Goal: Navigation & Orientation: Go to known website

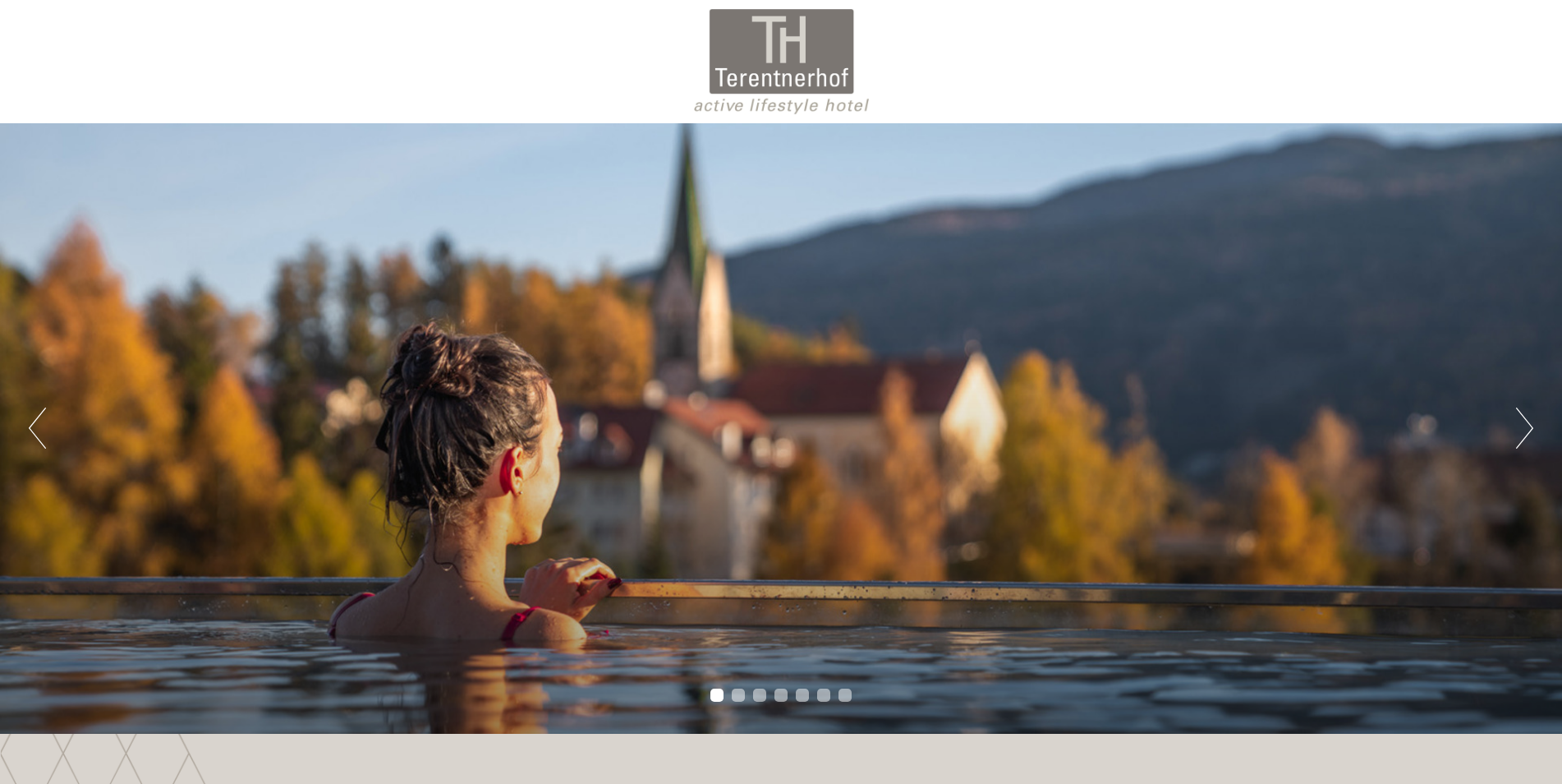
click at [1541, 432] on div "Previous Next 1 2 3 4 5 6 7" at bounding box center [781, 428] width 1562 height 610
click at [1525, 432] on button "Next" at bounding box center [1525, 427] width 17 height 41
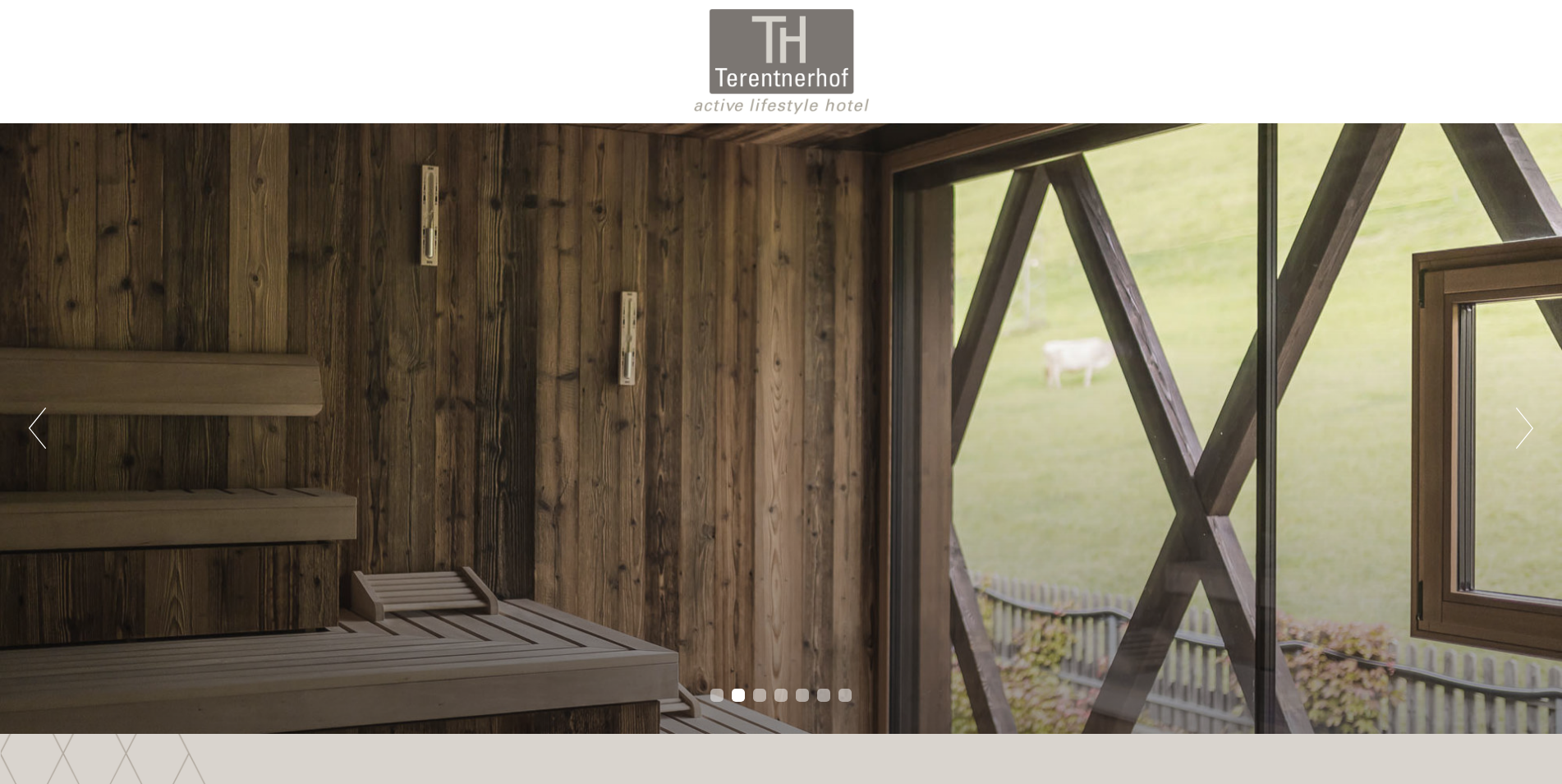
click at [1525, 432] on button "Next" at bounding box center [1525, 427] width 17 height 41
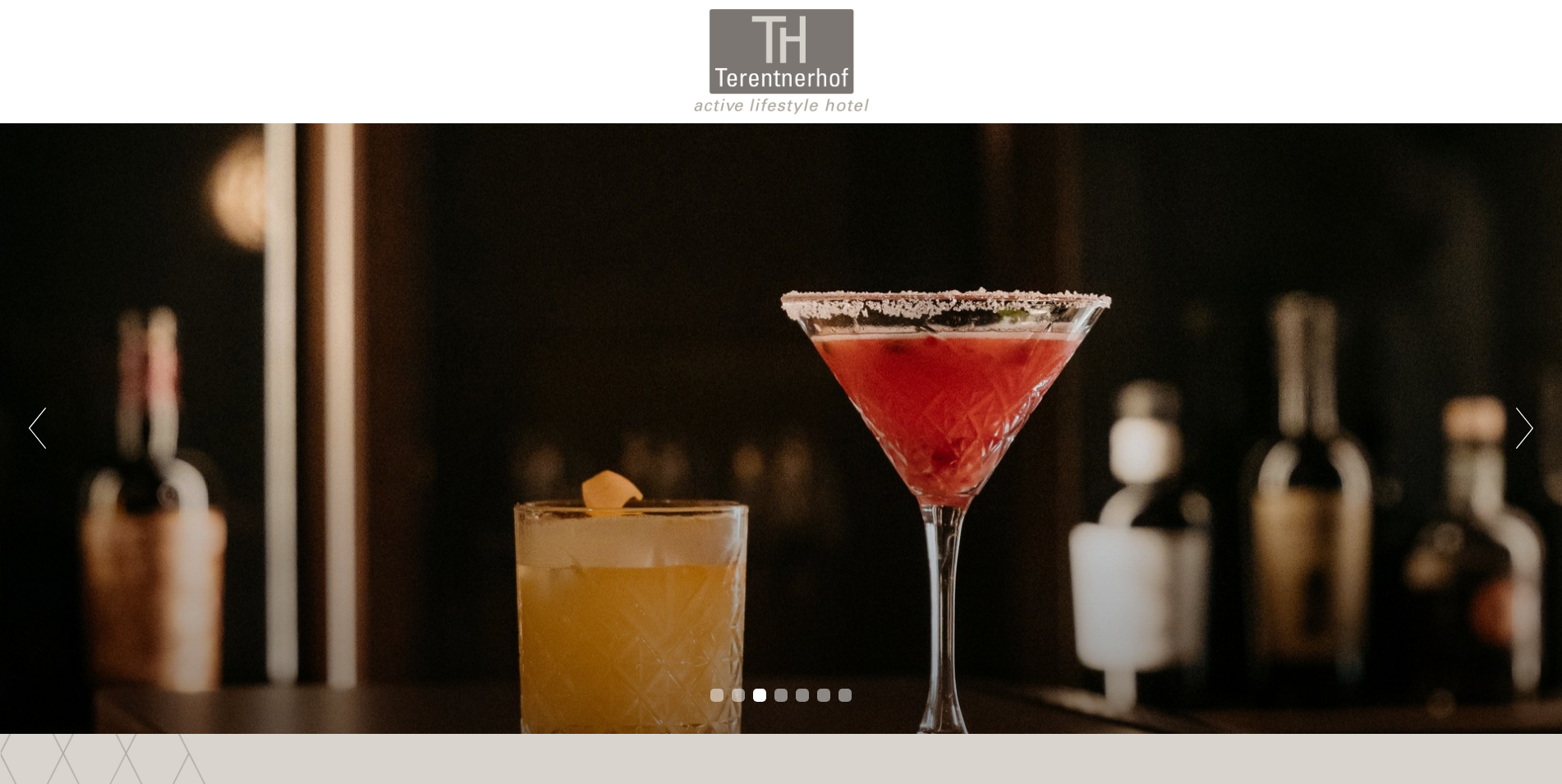
click at [1524, 430] on button "Next" at bounding box center [1525, 427] width 17 height 41
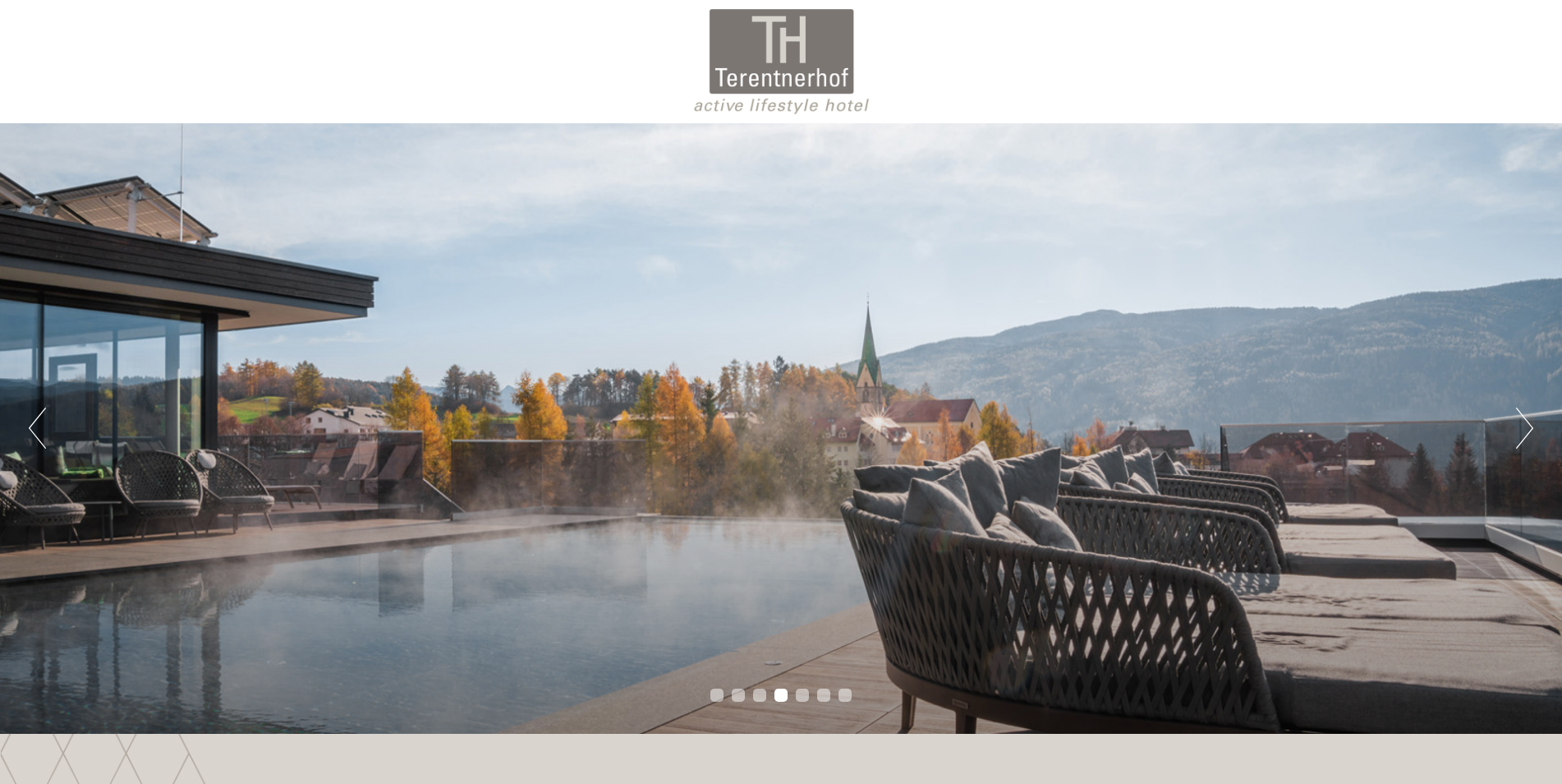
click at [1524, 430] on button "Next" at bounding box center [1525, 427] width 17 height 41
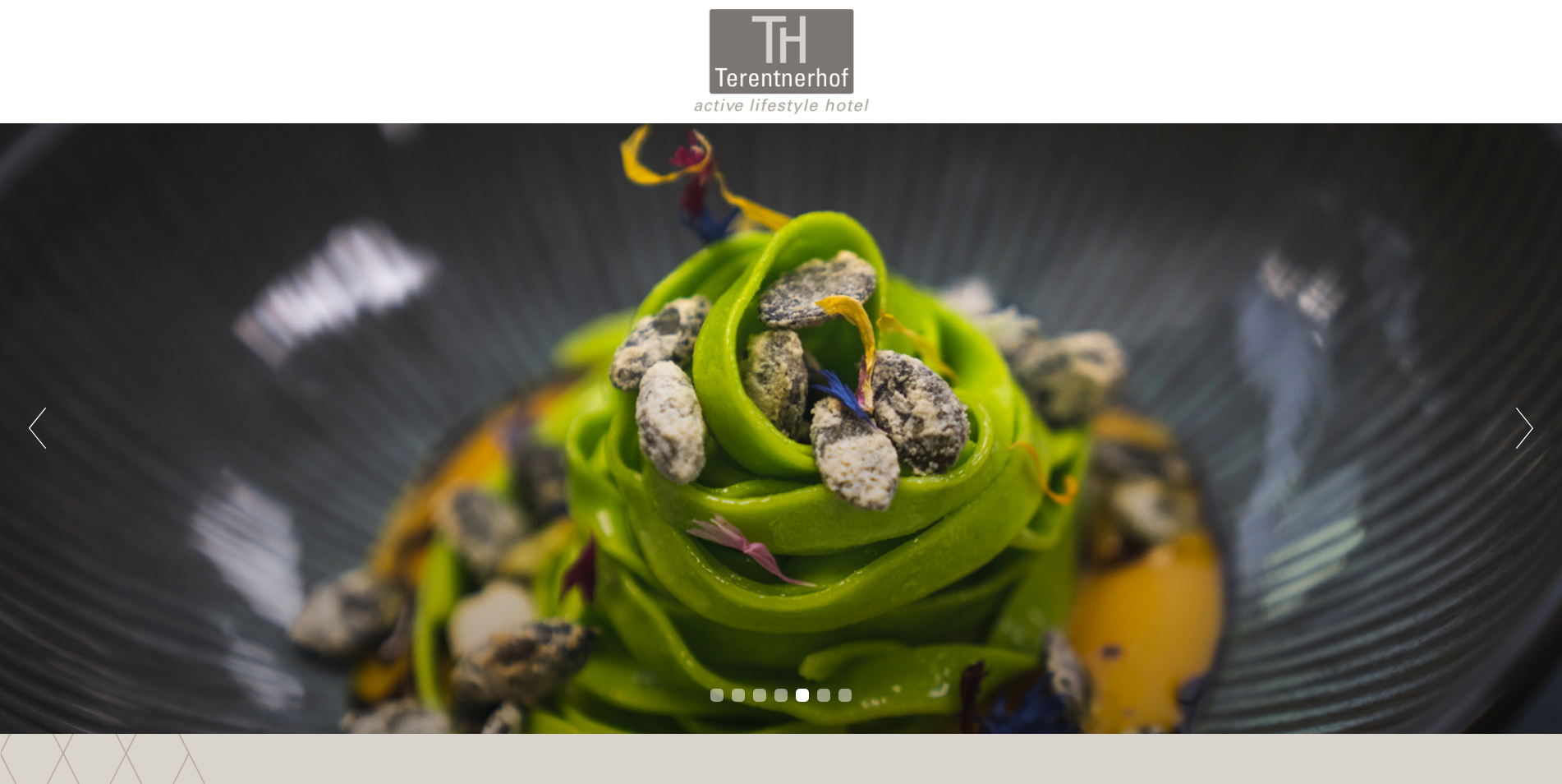
click at [1524, 430] on button "Next" at bounding box center [1525, 427] width 17 height 41
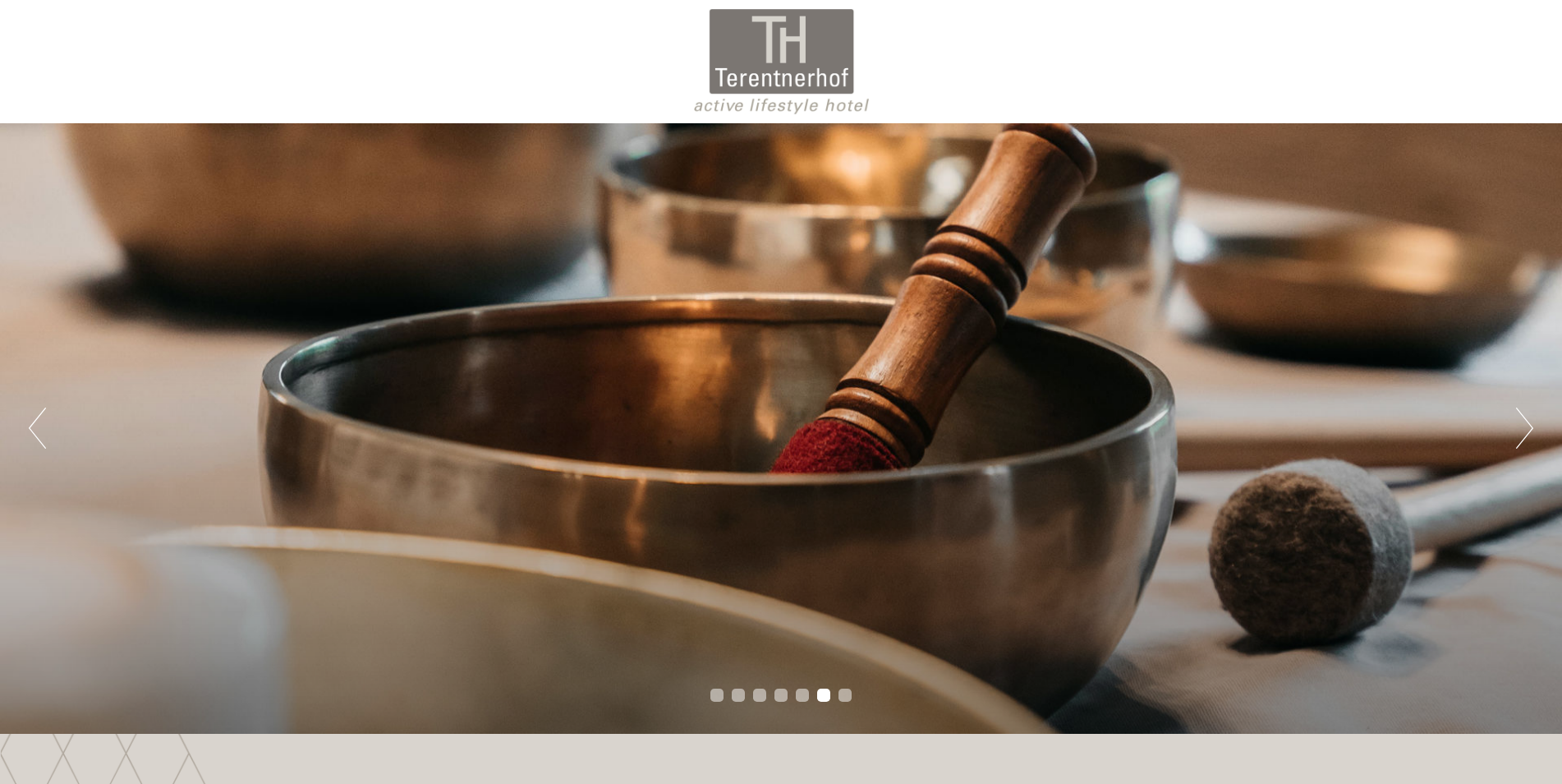
click at [1523, 429] on button "Next" at bounding box center [1525, 427] width 17 height 41
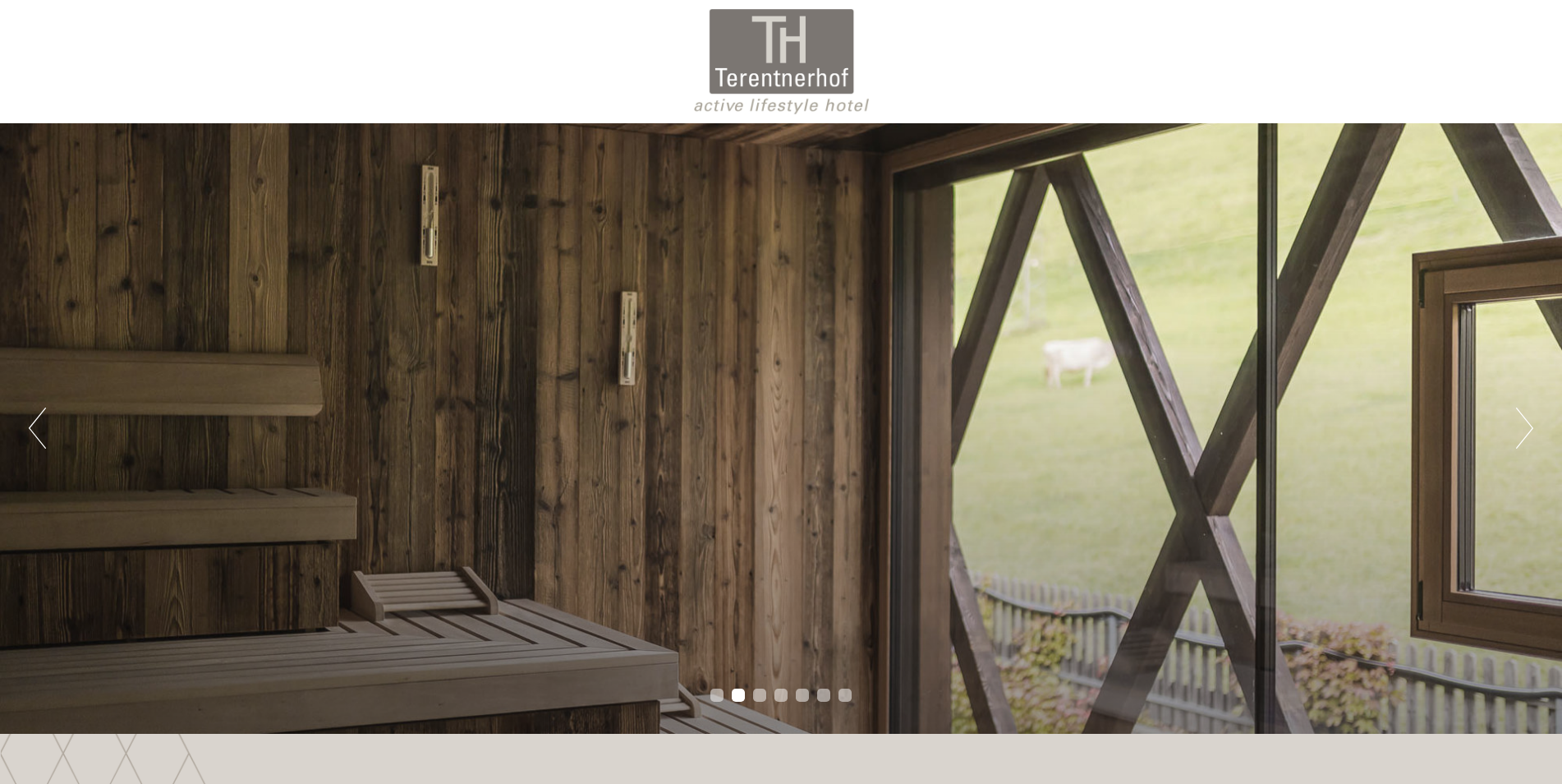
click at [801, 55] on div at bounding box center [781, 61] width 920 height 107
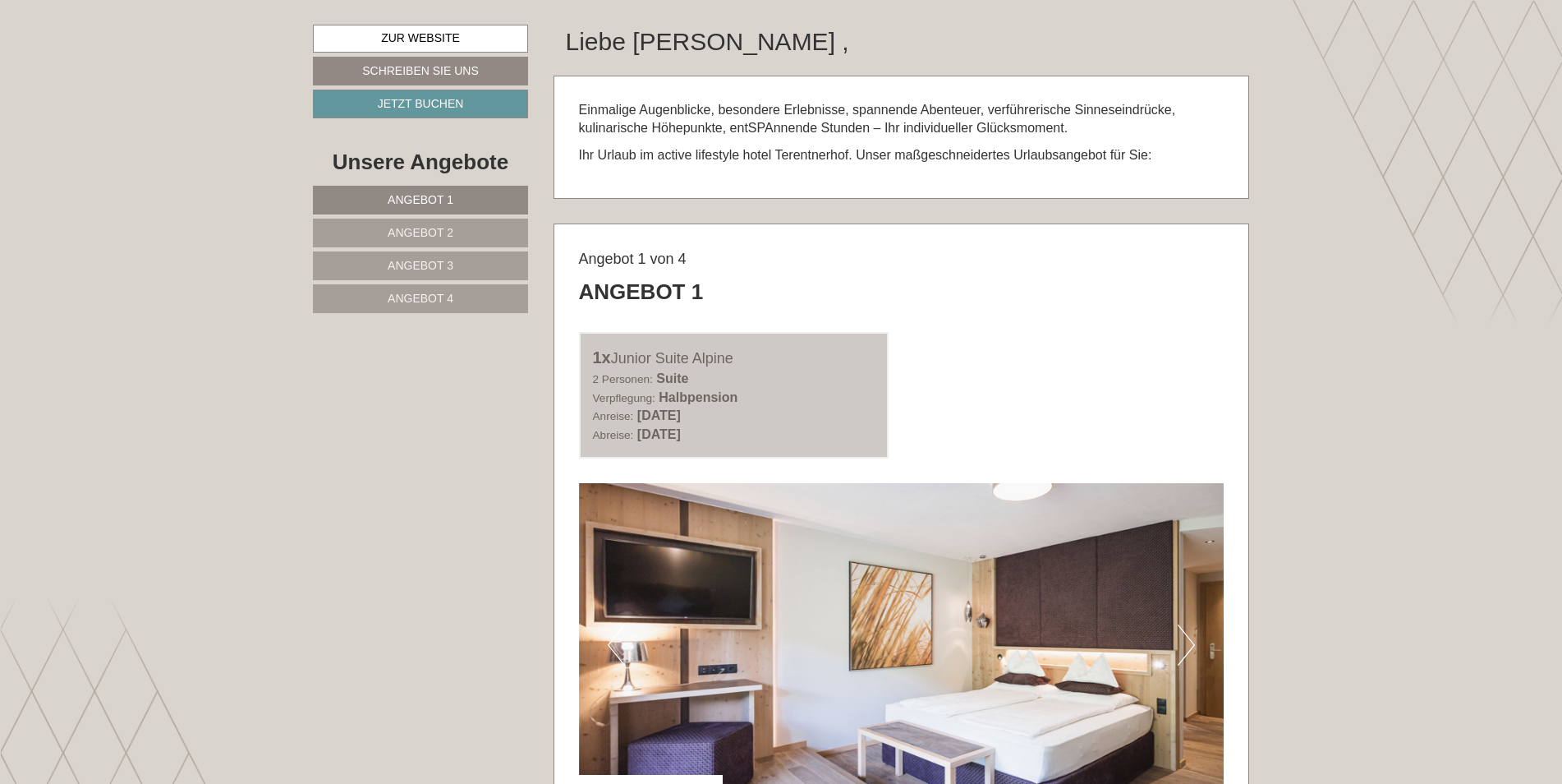
scroll to position [903, 0]
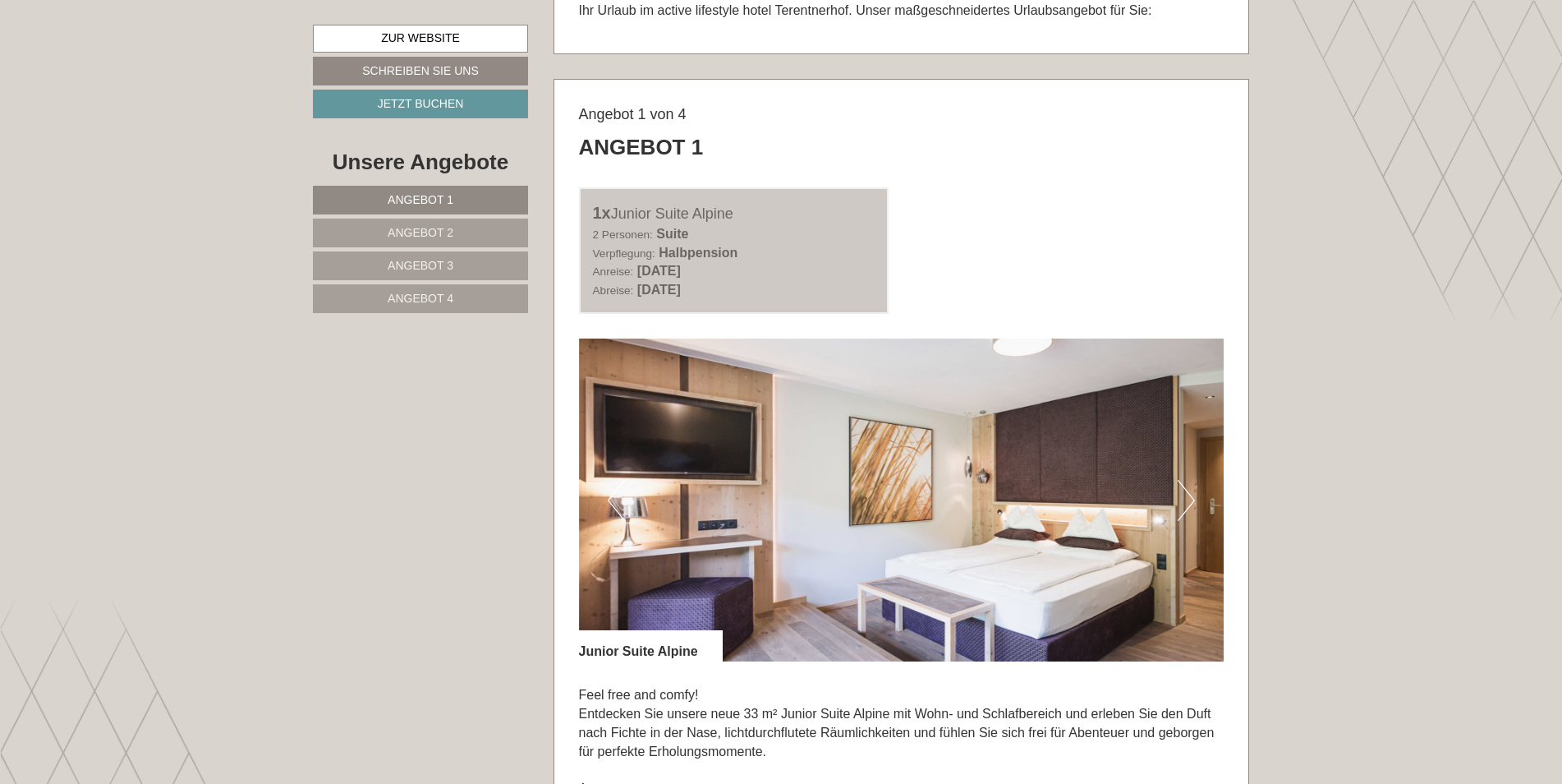
click at [359, 299] on link "Angebot 4" at bounding box center [420, 298] width 215 height 29
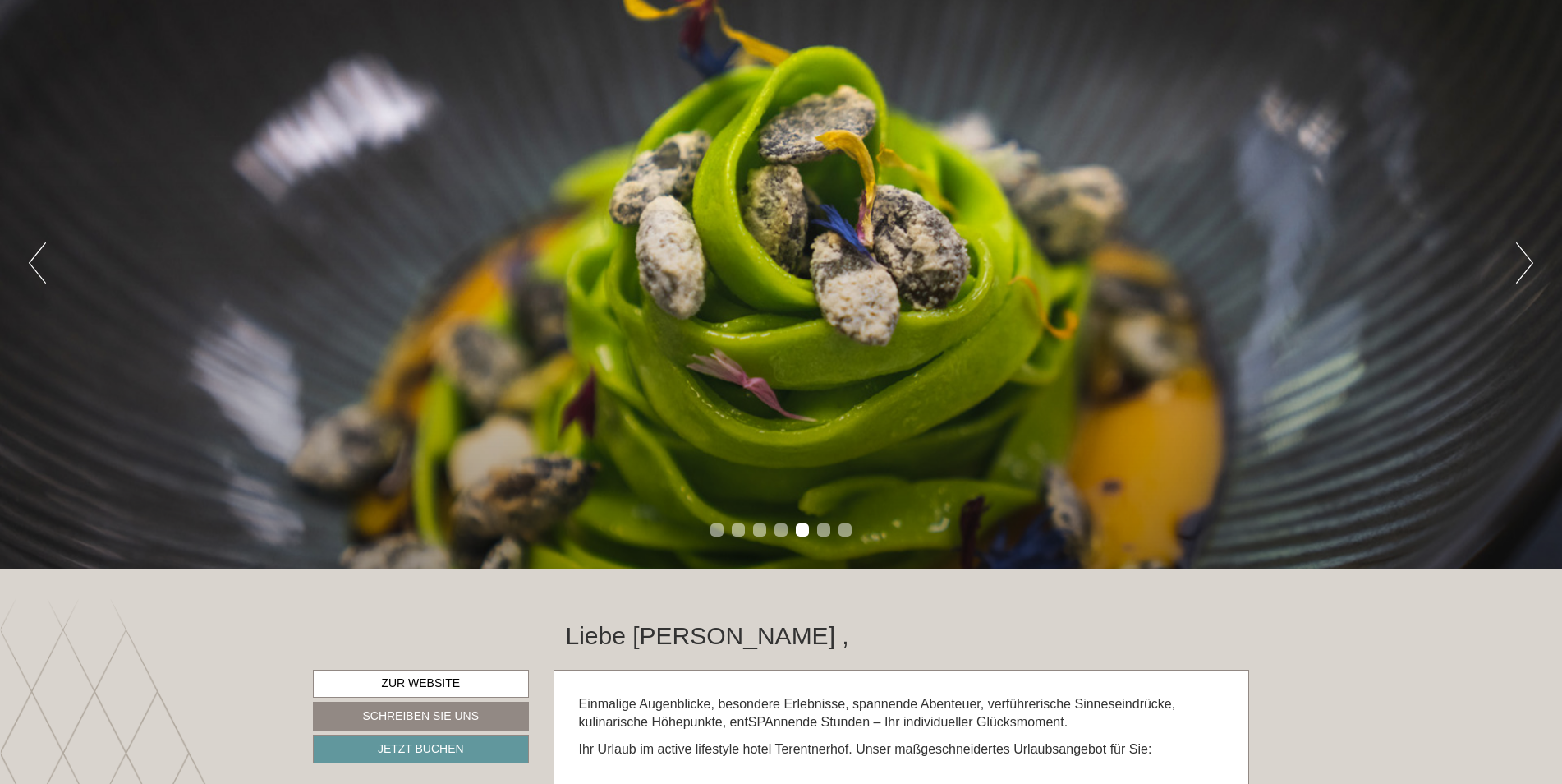
scroll to position [493, 0]
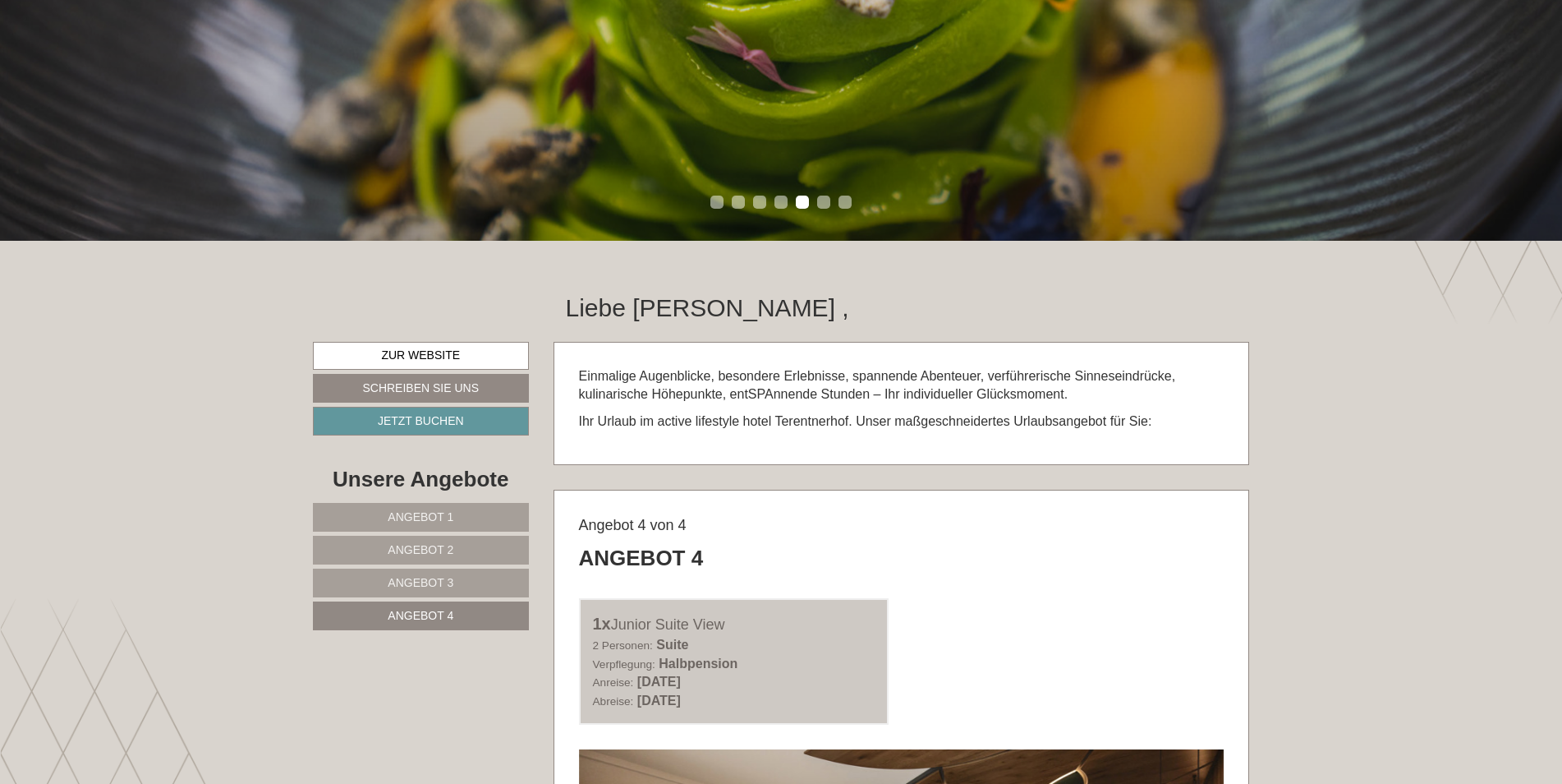
click at [450, 515] on span "Angebot 1" at bounding box center [421, 516] width 66 height 13
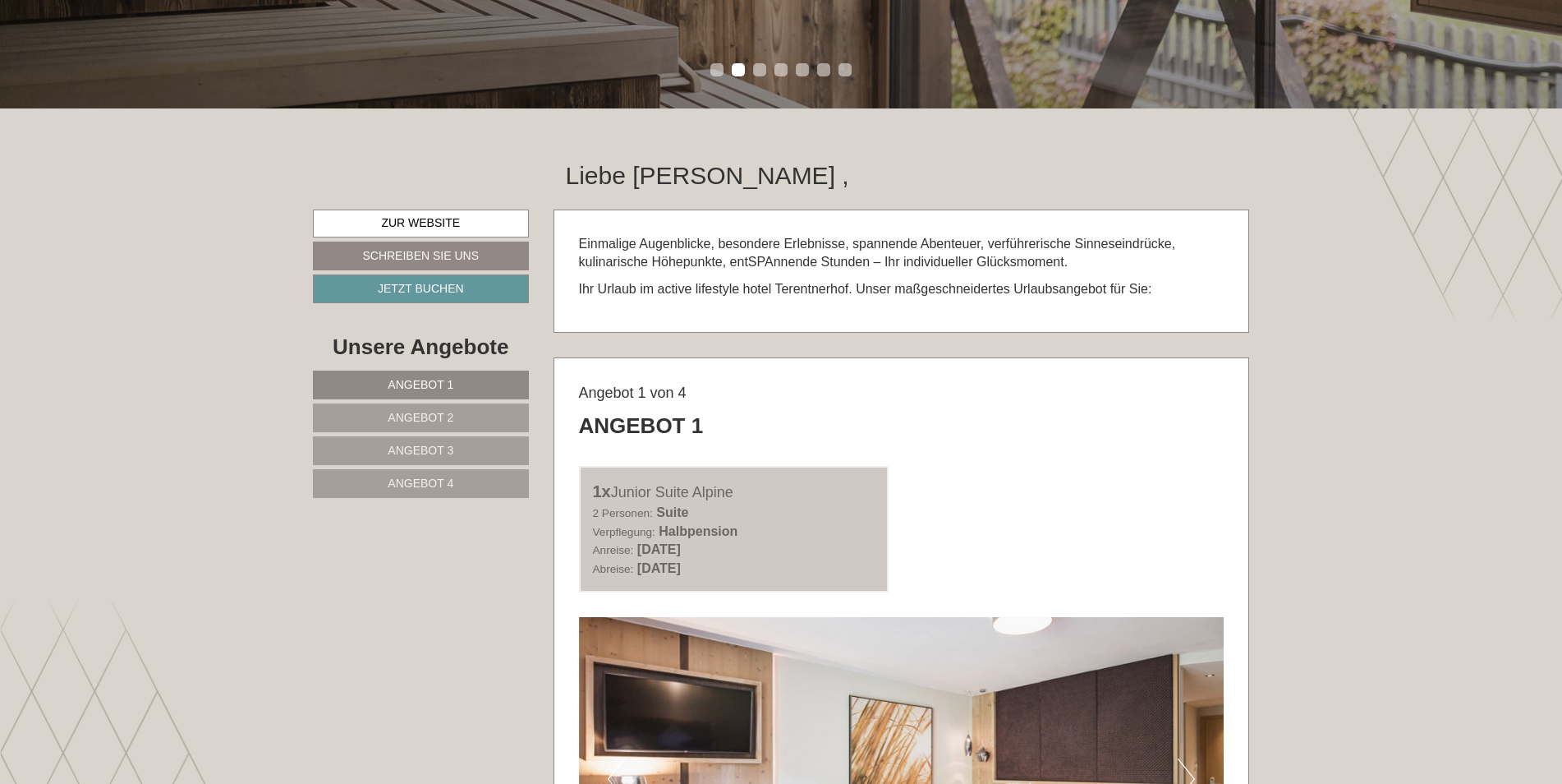
scroll to position [572, 0]
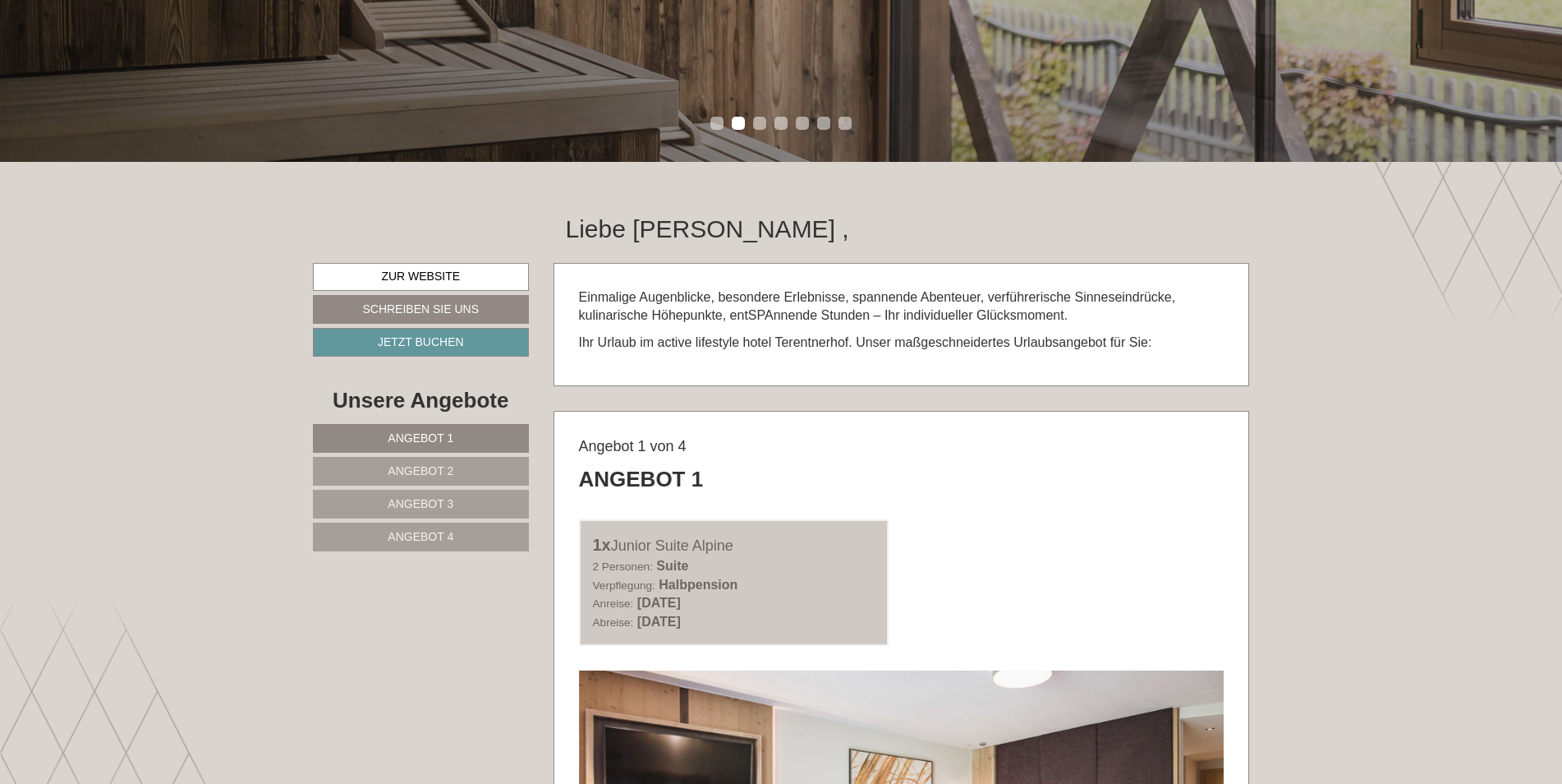
click at [385, 466] on link "Angebot 2" at bounding box center [421, 471] width 216 height 29
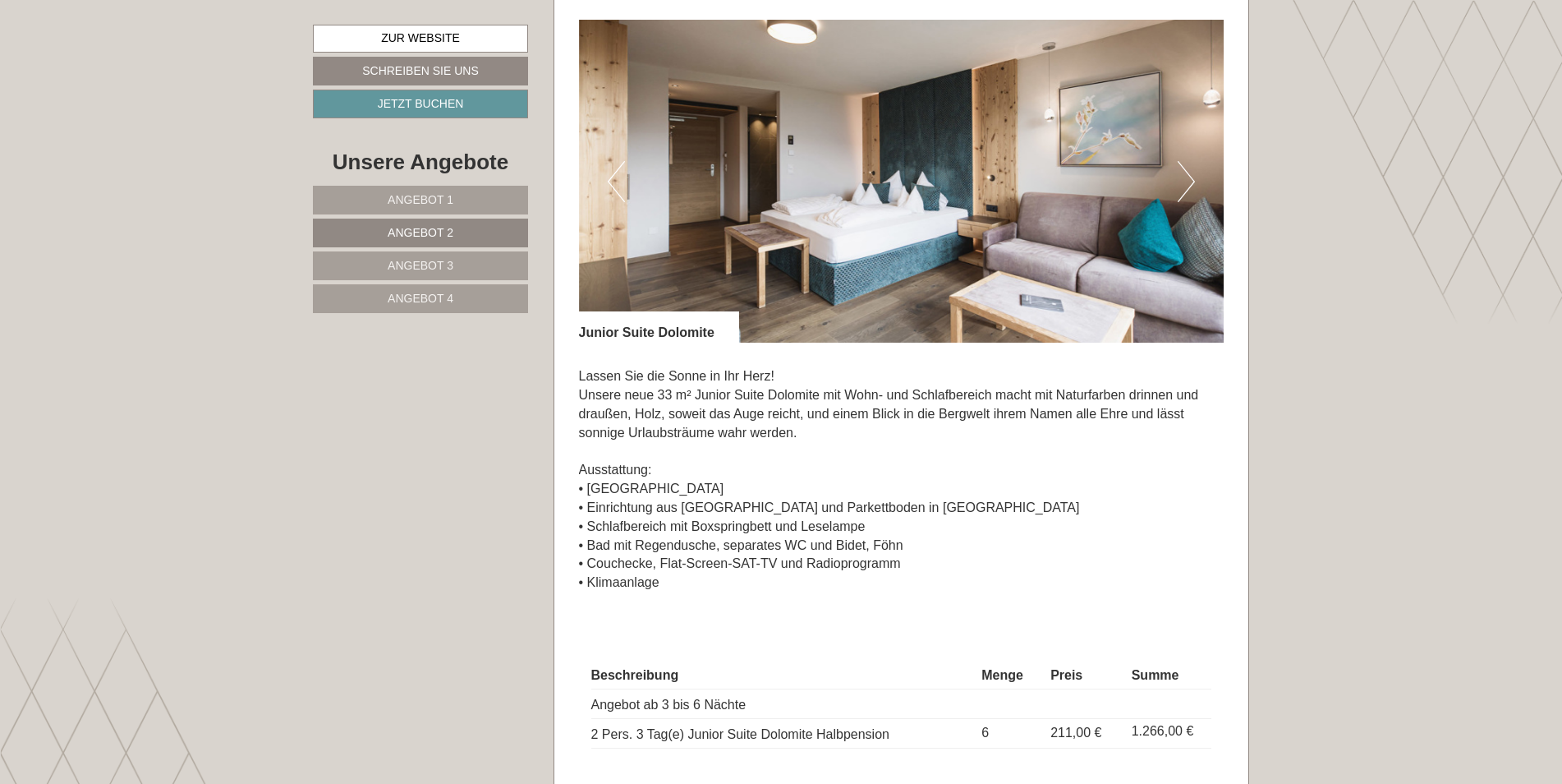
scroll to position [1147, 0]
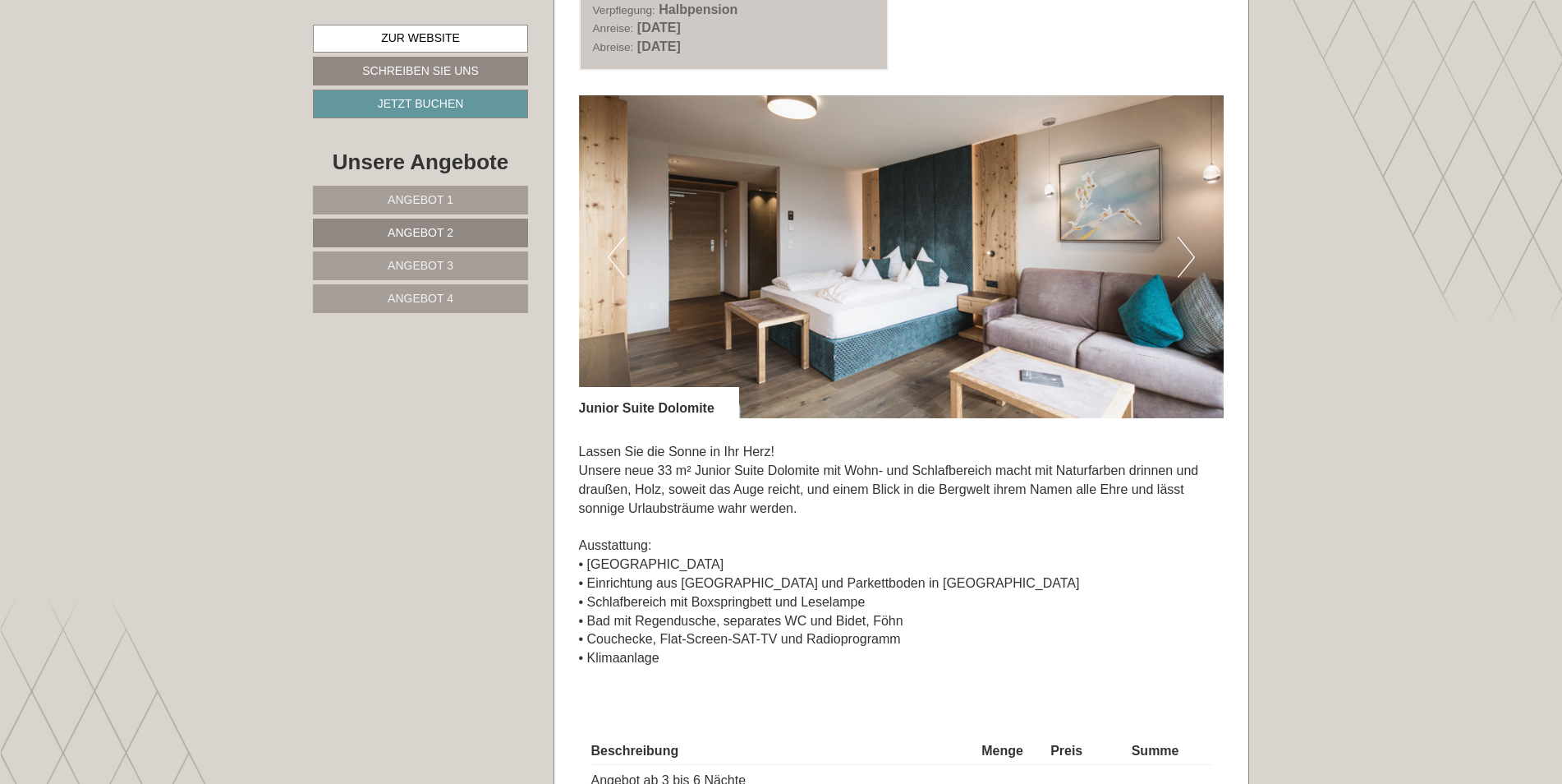
click at [406, 263] on span "Angebot 3" at bounding box center [421, 265] width 66 height 13
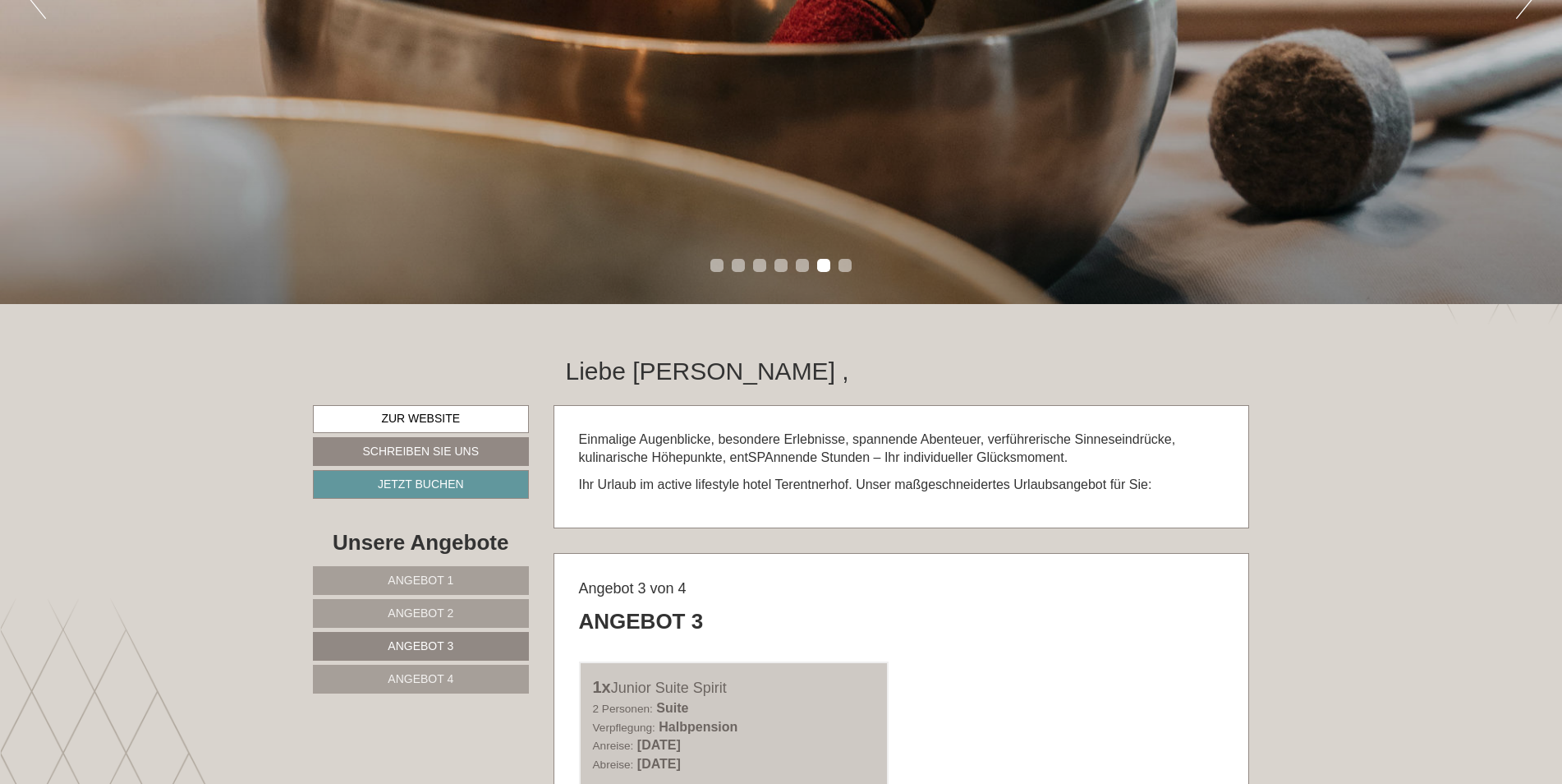
scroll to position [407, 0]
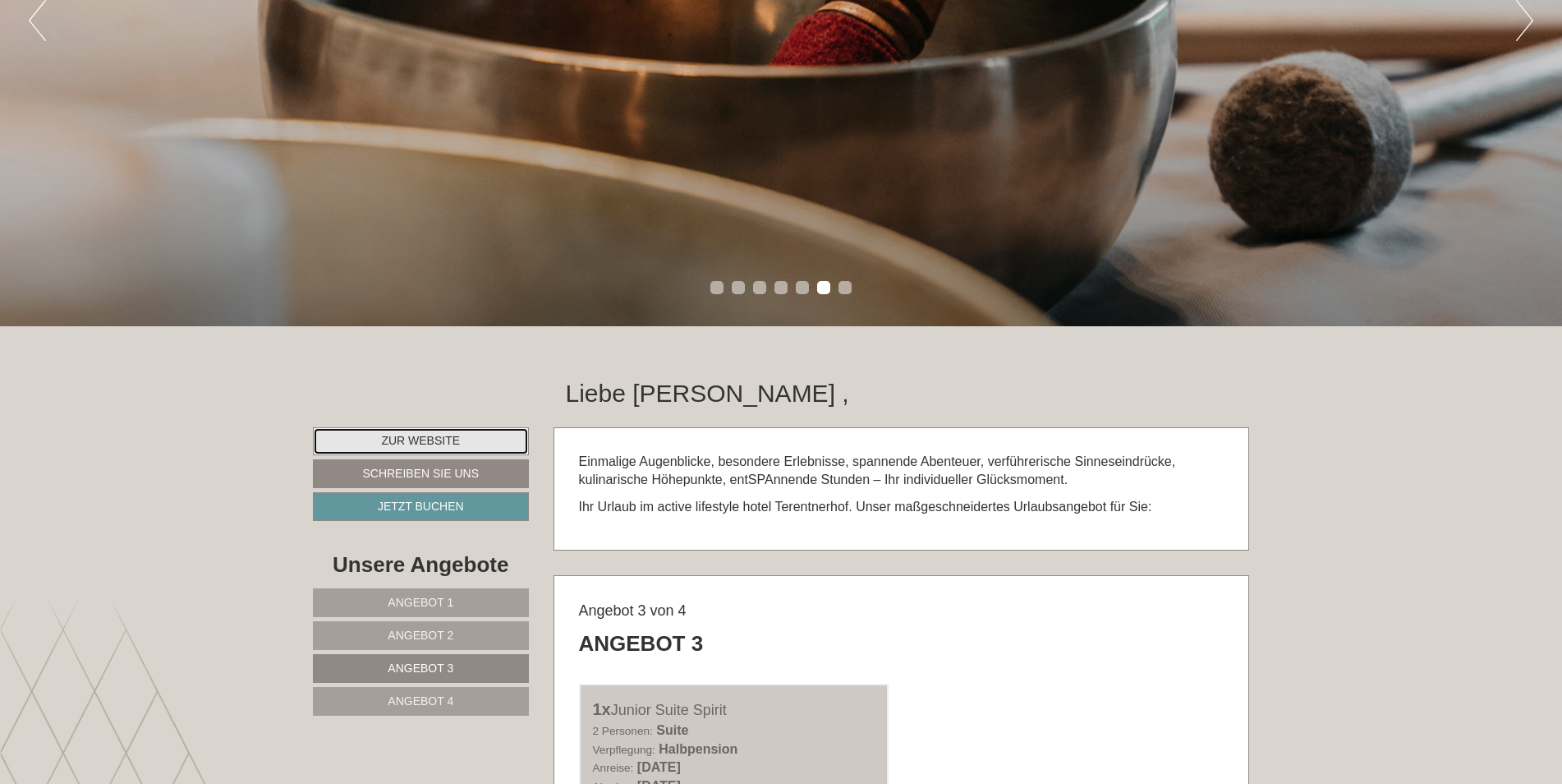
click at [424, 437] on link "Zur Website" at bounding box center [421, 441] width 216 height 28
